Goal: Task Accomplishment & Management: Complete application form

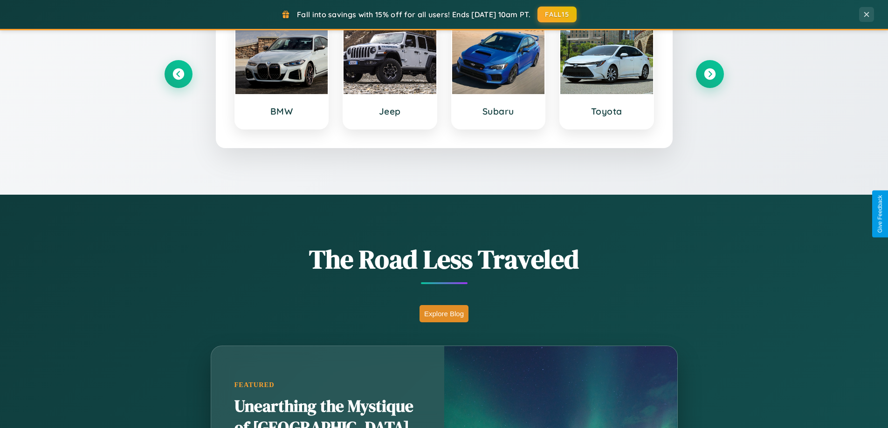
scroll to position [1794, 0]
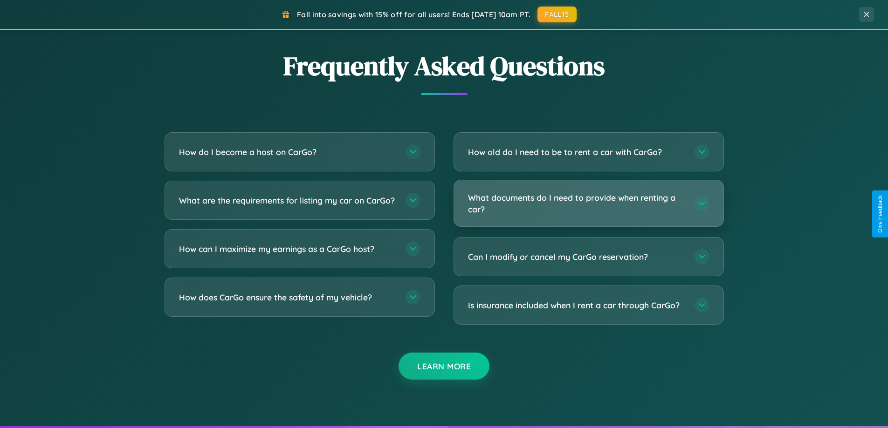
click at [588, 204] on h3 "What documents do I need to provide when renting a car?" at bounding box center [576, 203] width 217 height 23
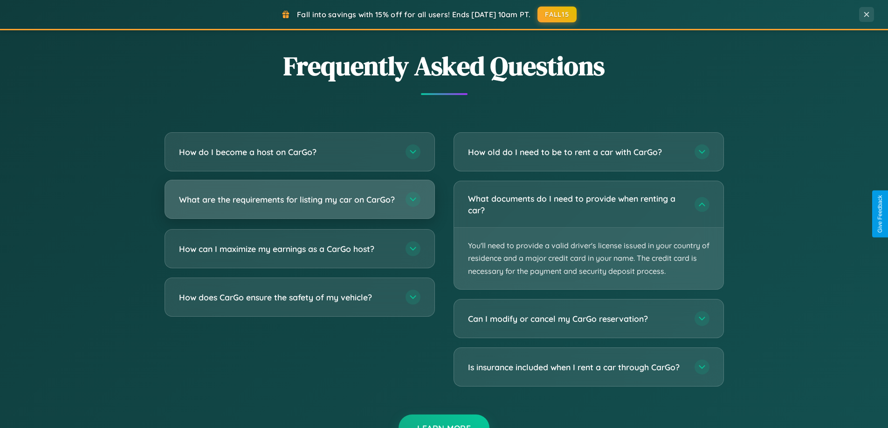
click at [299, 204] on h3 "What are the requirements for listing my car on CarGo?" at bounding box center [287, 200] width 217 height 12
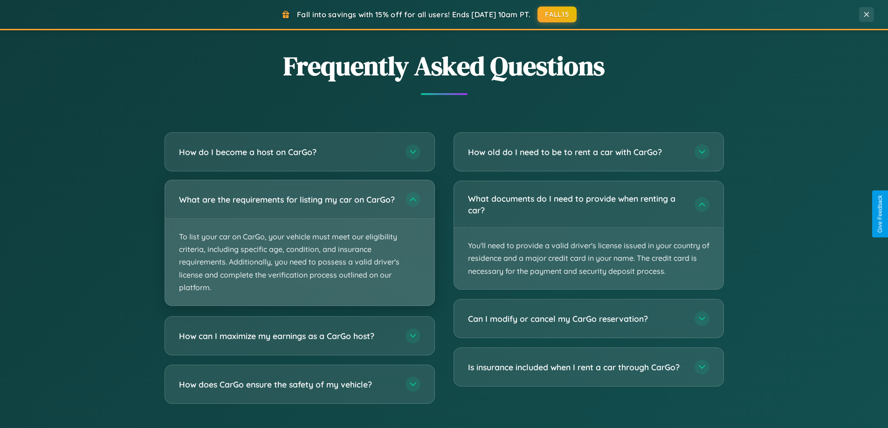
click at [299, 247] on p "To list your car on CarGo, your vehicle must meet our eligibility criteria, inc…" at bounding box center [299, 262] width 269 height 87
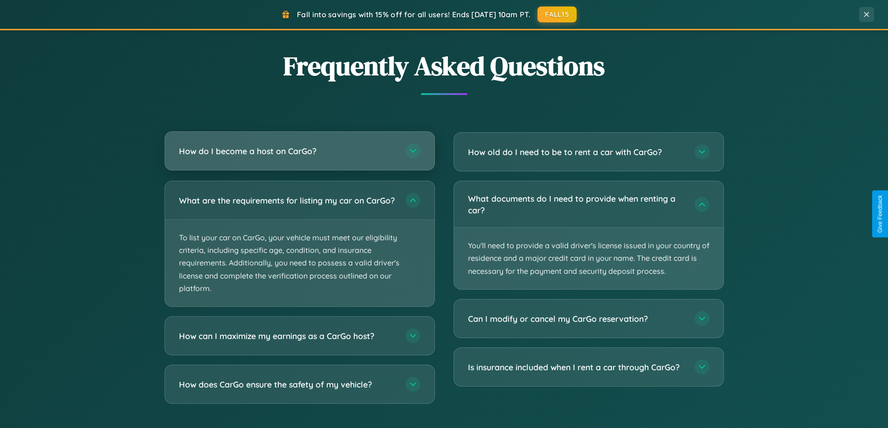
click at [299, 152] on h3 "How do I become a host on CarGo?" at bounding box center [287, 151] width 217 height 12
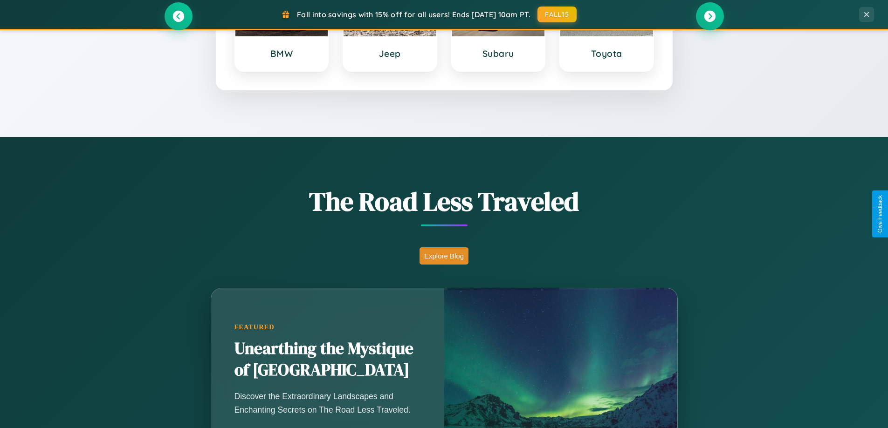
scroll to position [402, 0]
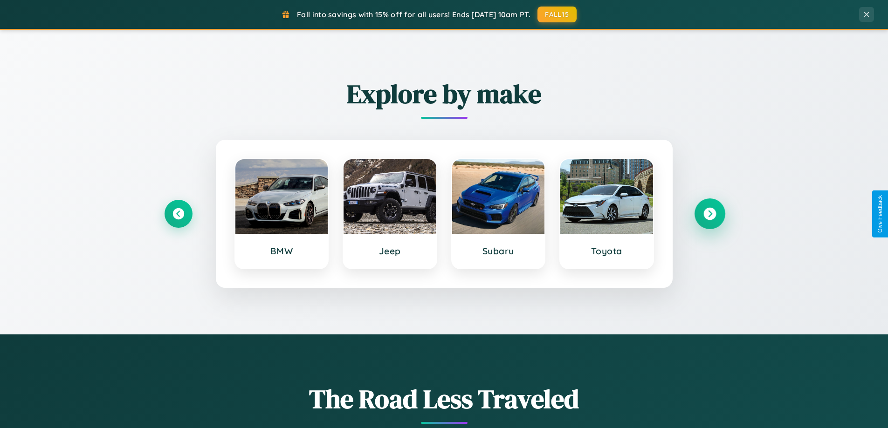
click at [709, 214] on icon at bounding box center [709, 214] width 13 height 13
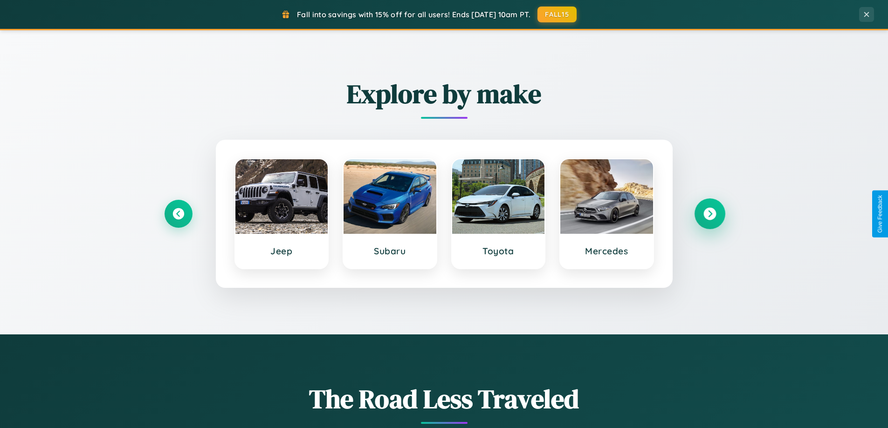
click at [709, 214] on icon at bounding box center [709, 214] width 13 height 13
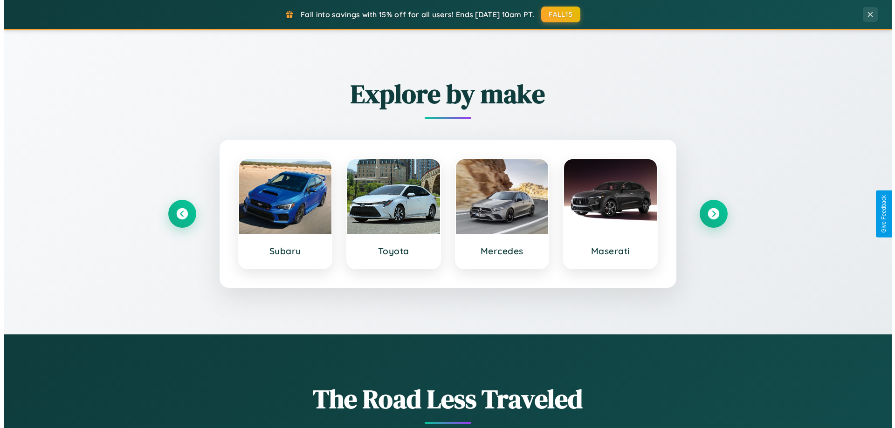
scroll to position [0, 0]
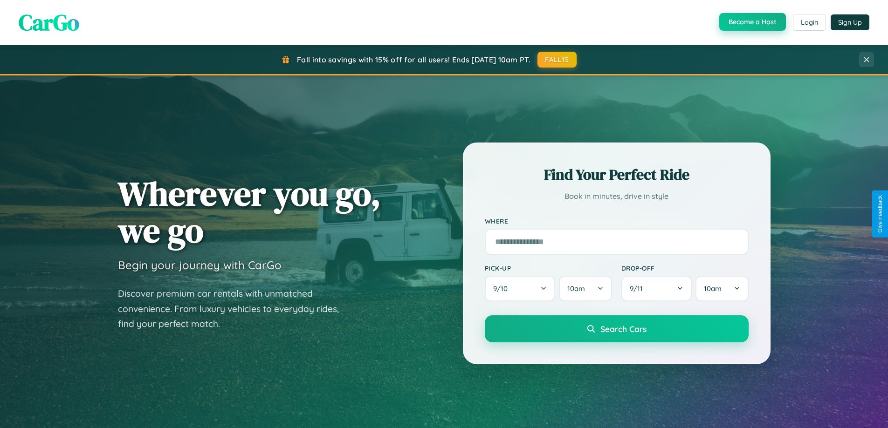
click at [751, 22] on button "Become a Host" at bounding box center [752, 22] width 67 height 18
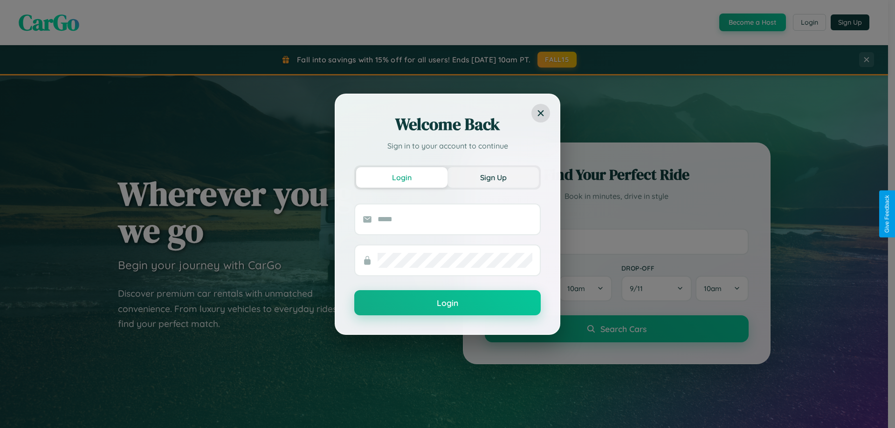
click at [493, 177] on button "Sign Up" at bounding box center [492, 177] width 91 height 21
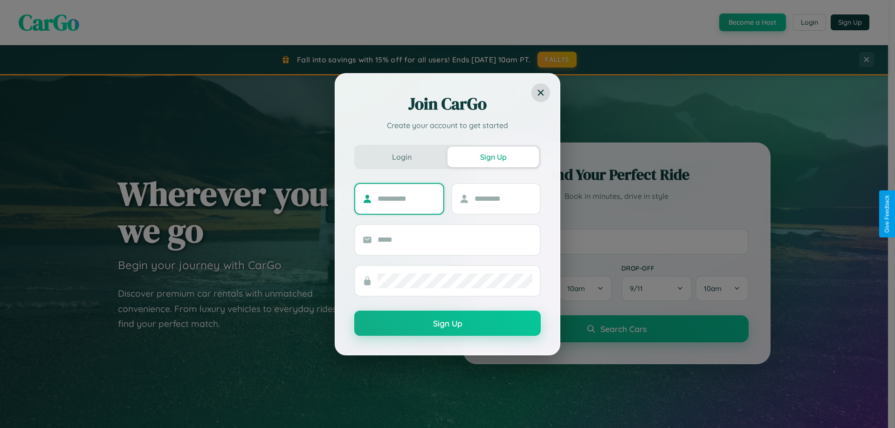
click at [406, 199] on input "text" at bounding box center [407, 199] width 58 height 15
type input "*******"
click at [503, 199] on input "text" at bounding box center [504, 199] width 58 height 15
type input "*****"
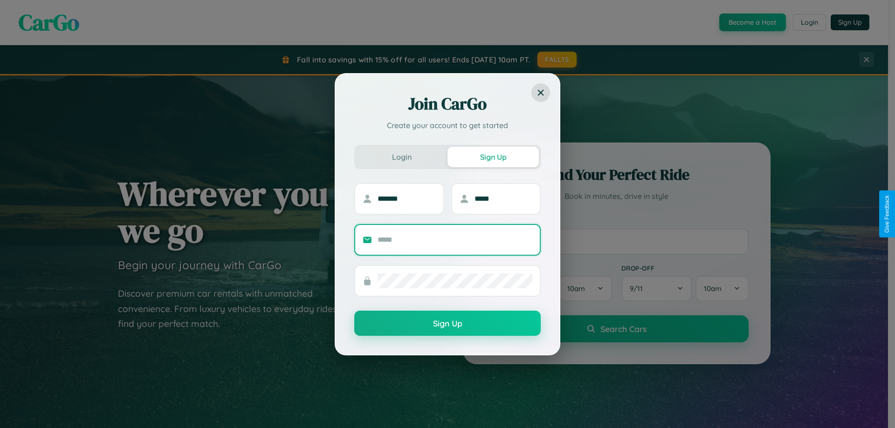
click at [455, 240] on input "text" at bounding box center [455, 240] width 155 height 15
type input "**********"
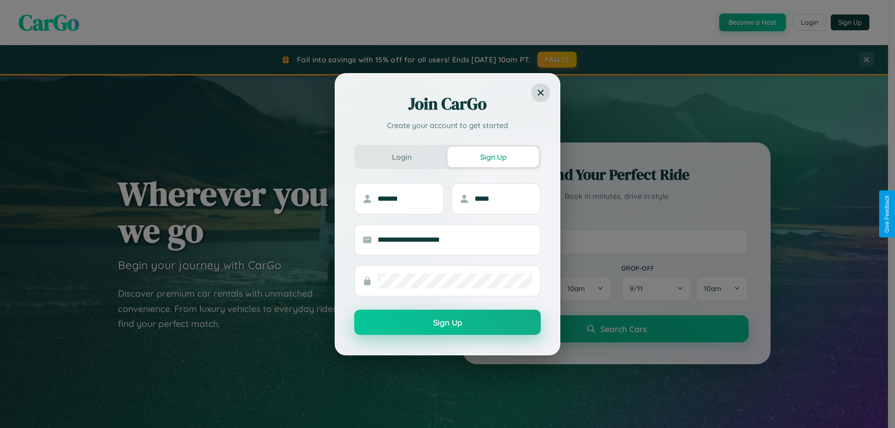
click at [447, 323] on button "Sign Up" at bounding box center [447, 322] width 186 height 25
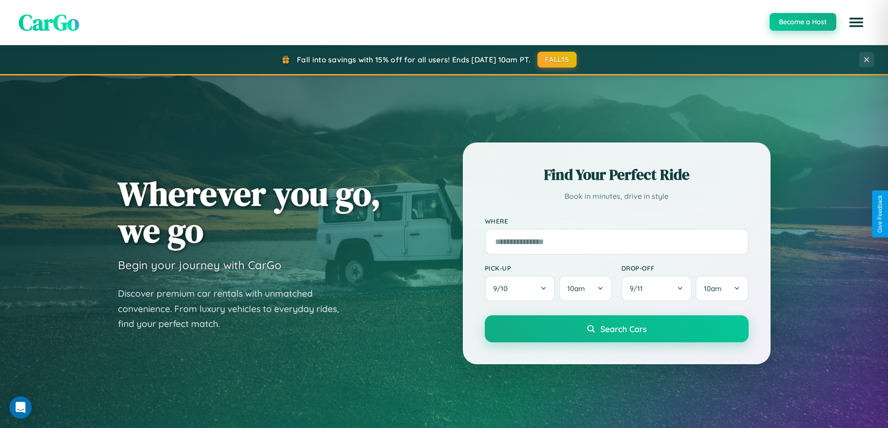
click at [802, 22] on button "Become a Host" at bounding box center [803, 22] width 67 height 18
